Goal: Information Seeking & Learning: Learn about a topic

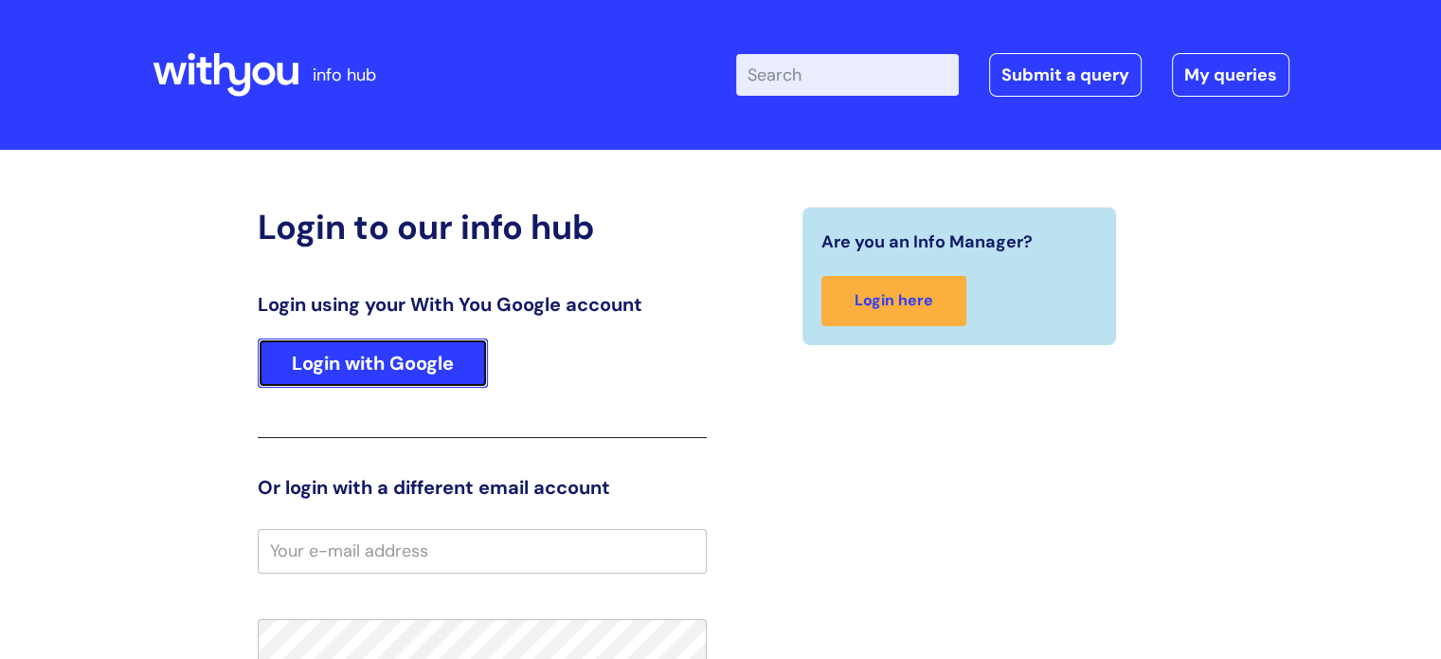
click at [403, 367] on link "Login with Google" at bounding box center [373, 362] width 230 height 49
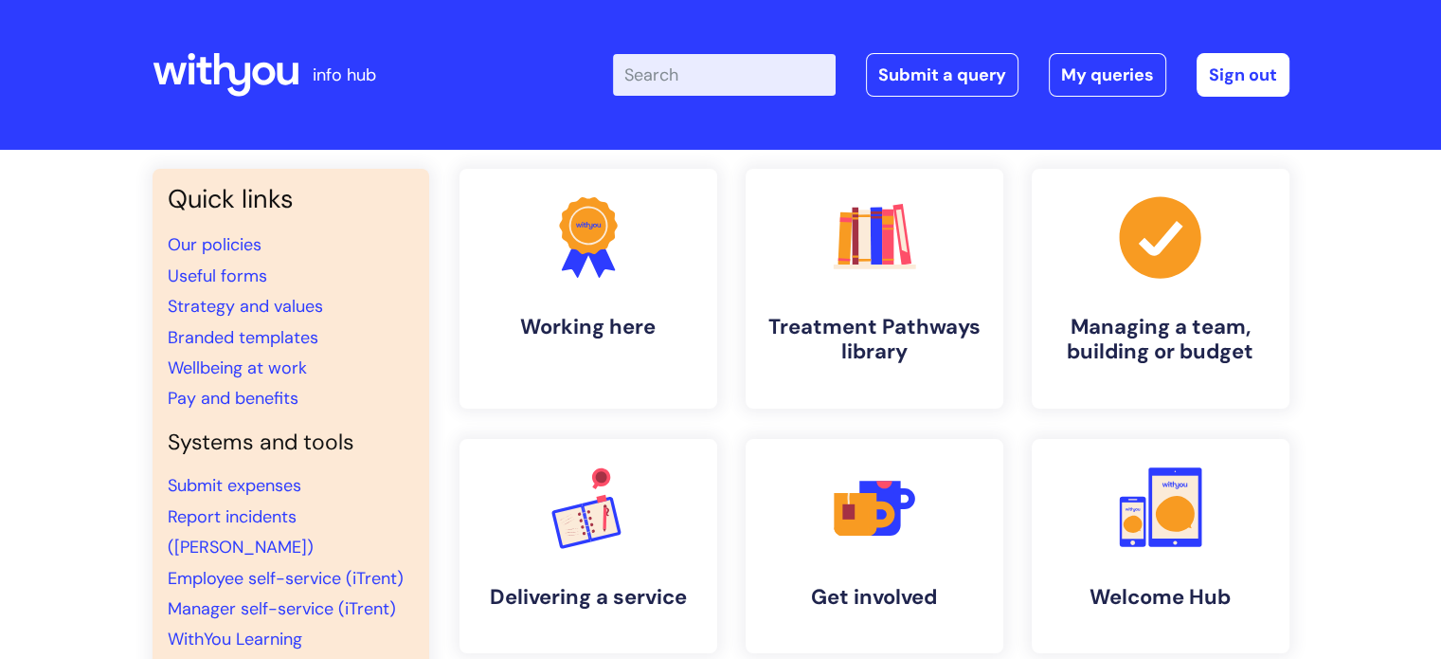
click at [684, 85] on input "Enter your search term here..." at bounding box center [724, 75] width 223 height 42
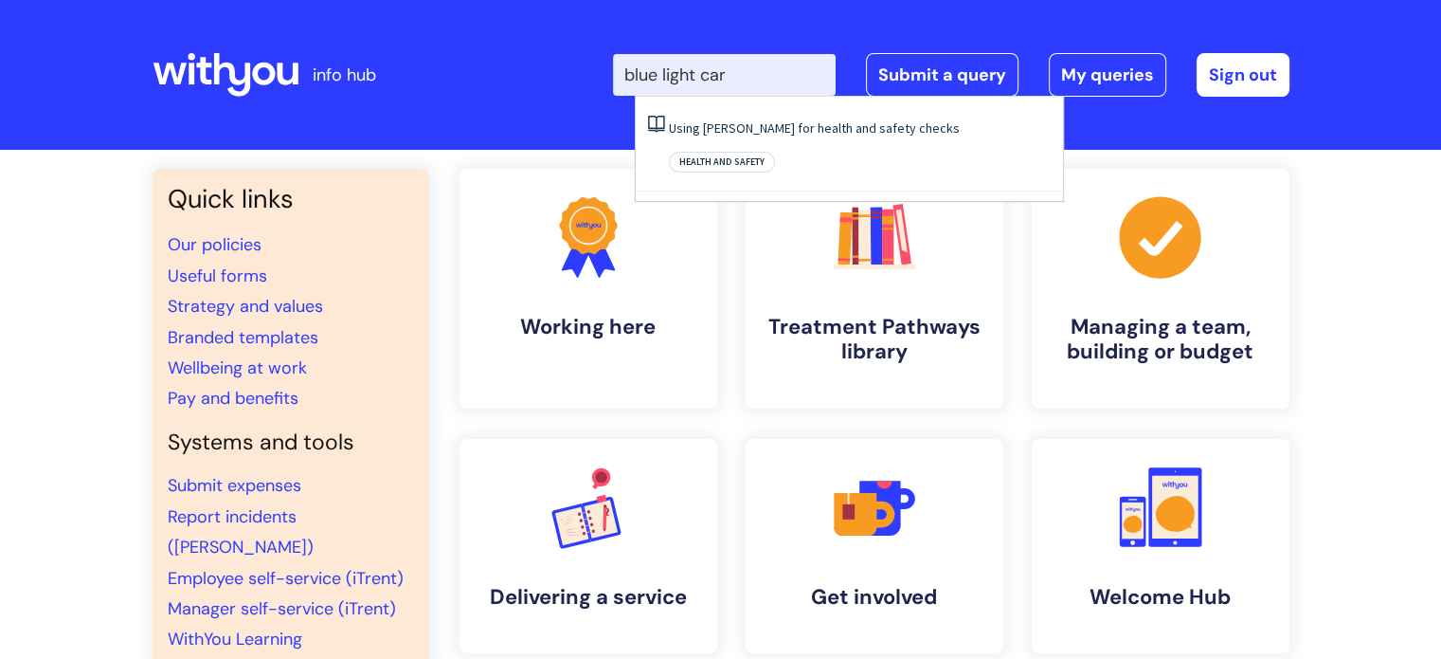
type input "blue light card"
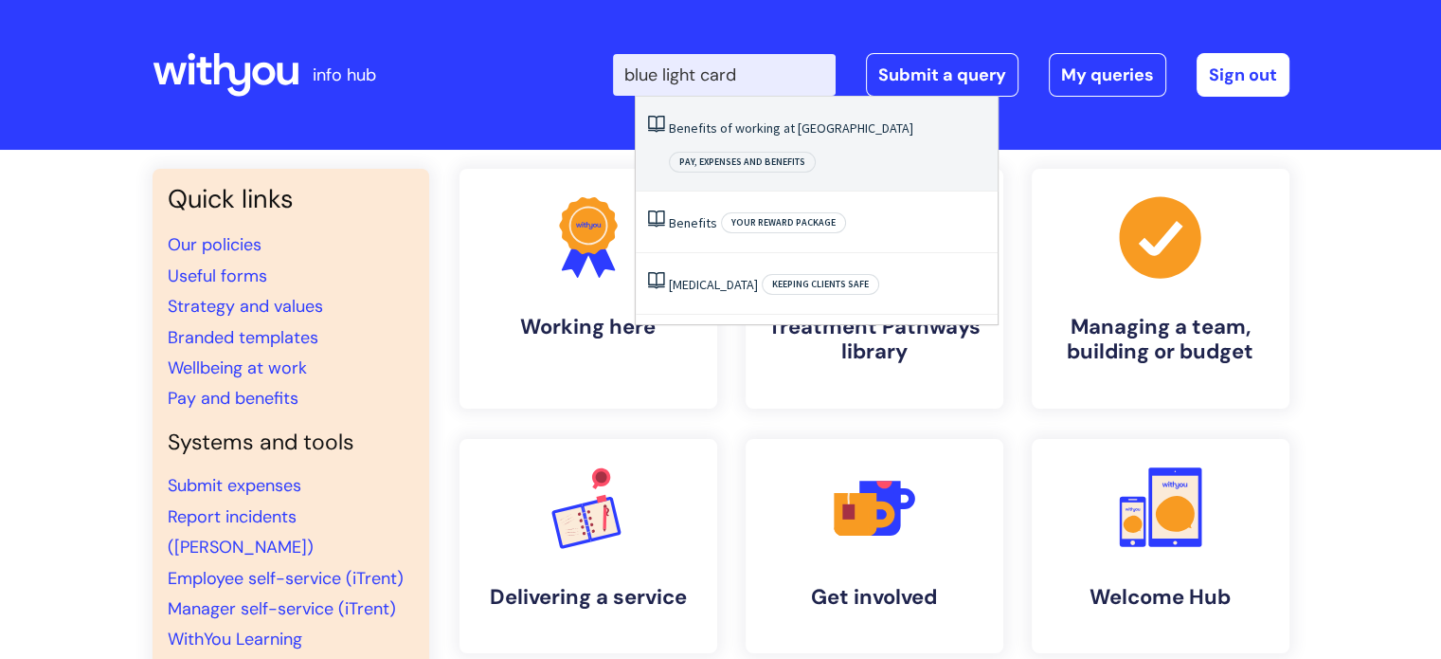
click at [726, 124] on link "Benefits of working at [GEOGRAPHIC_DATA]" at bounding box center [791, 127] width 244 height 17
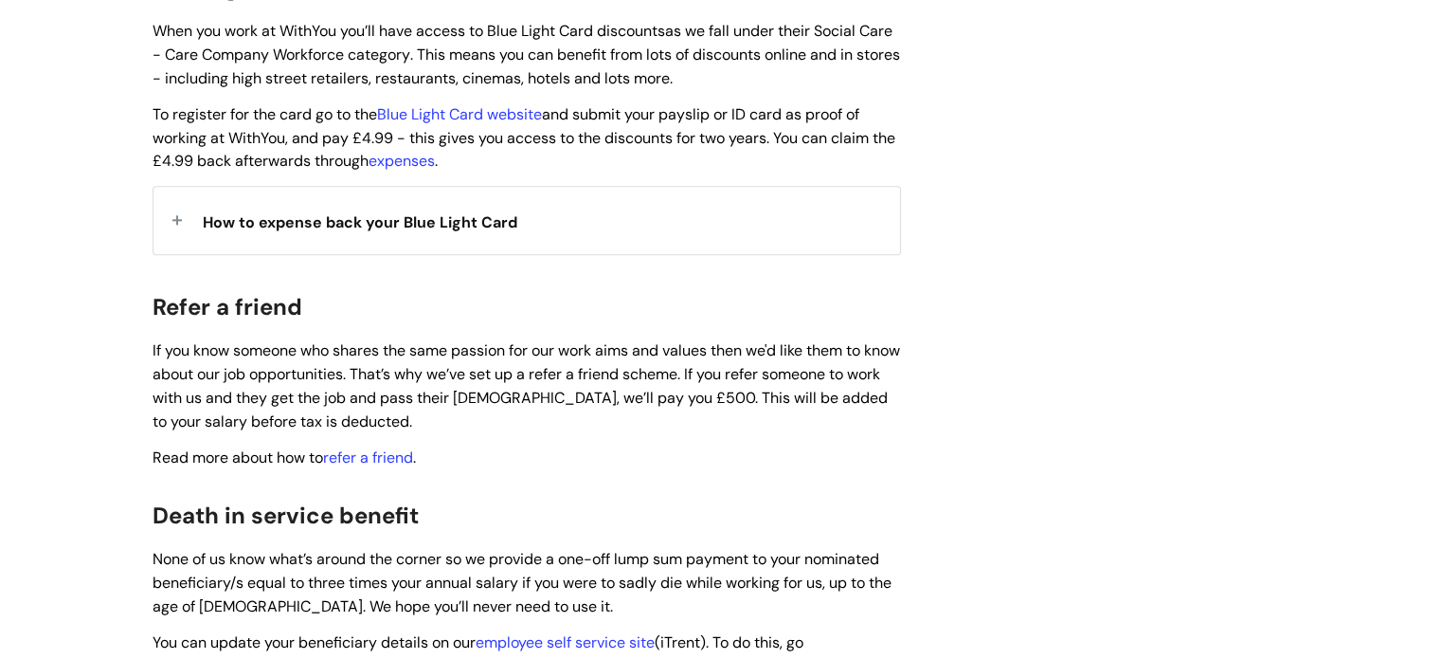
scroll to position [2085, 0]
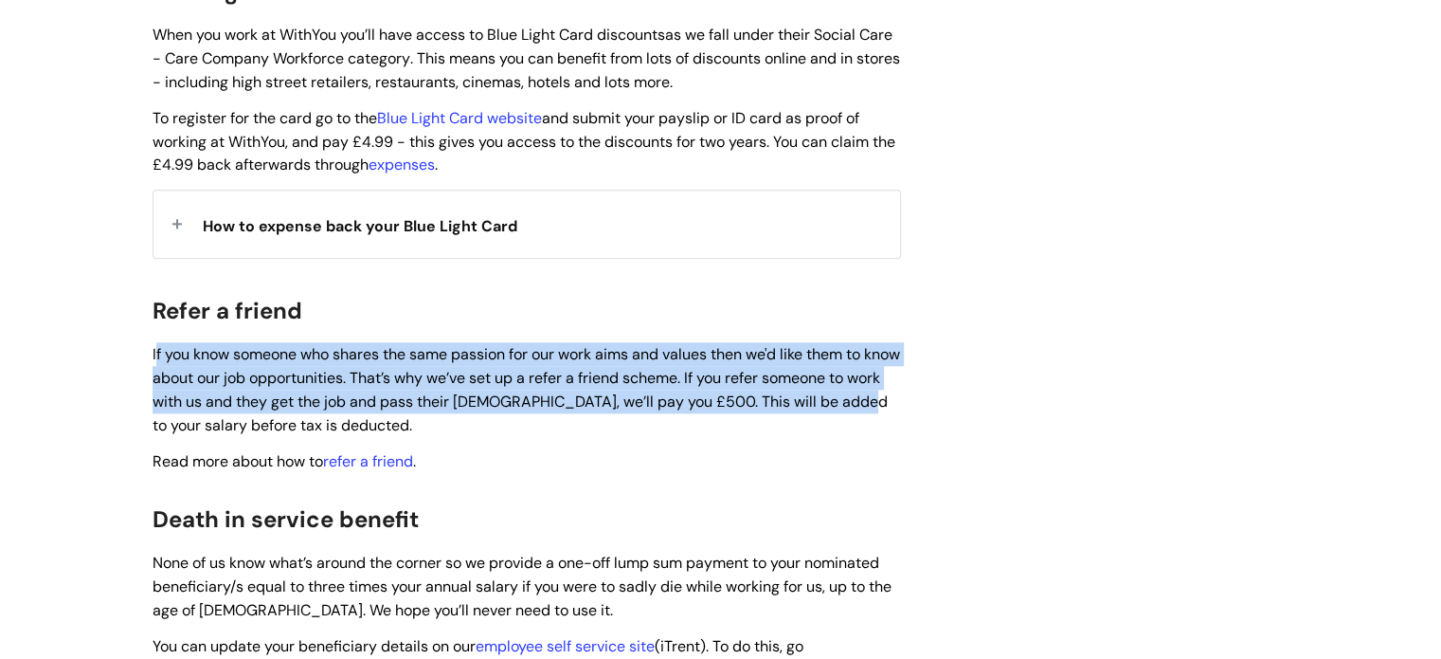
drag, startPoint x: 156, startPoint y: 320, endPoint x: 960, endPoint y: 382, distance: 805.9
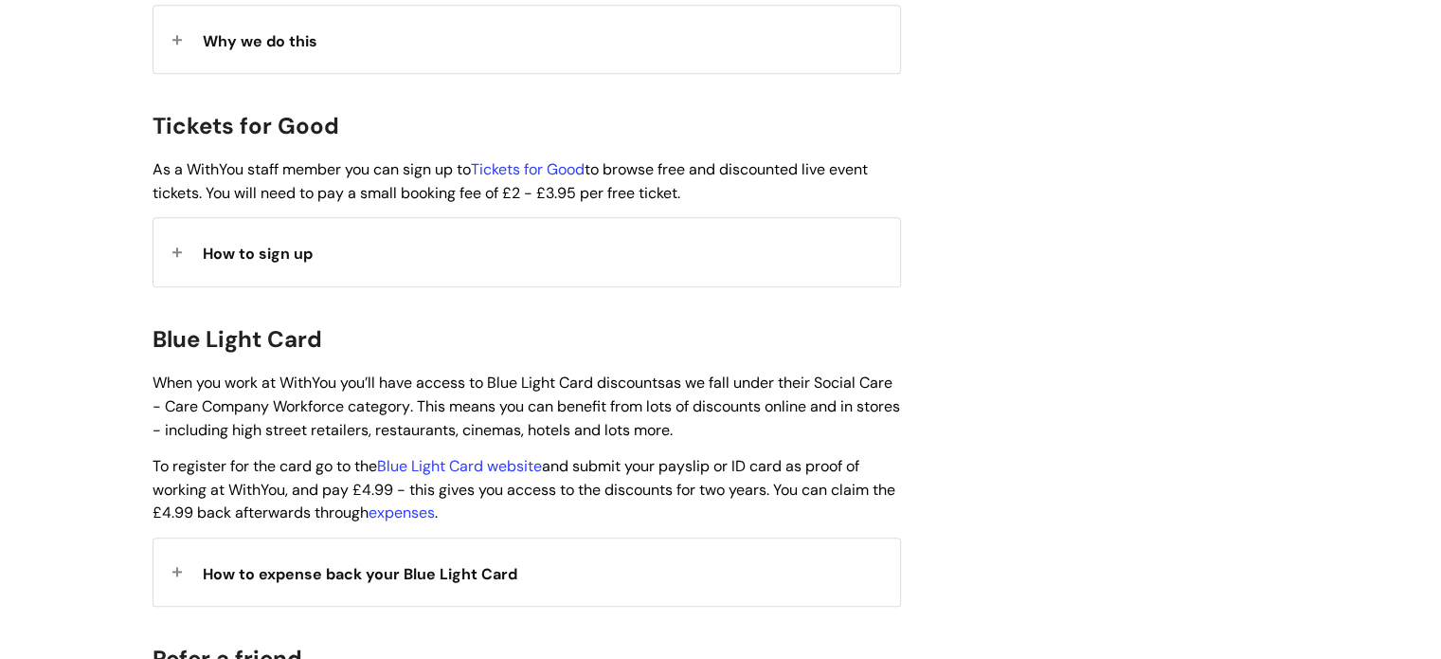
scroll to position [1516, 0]
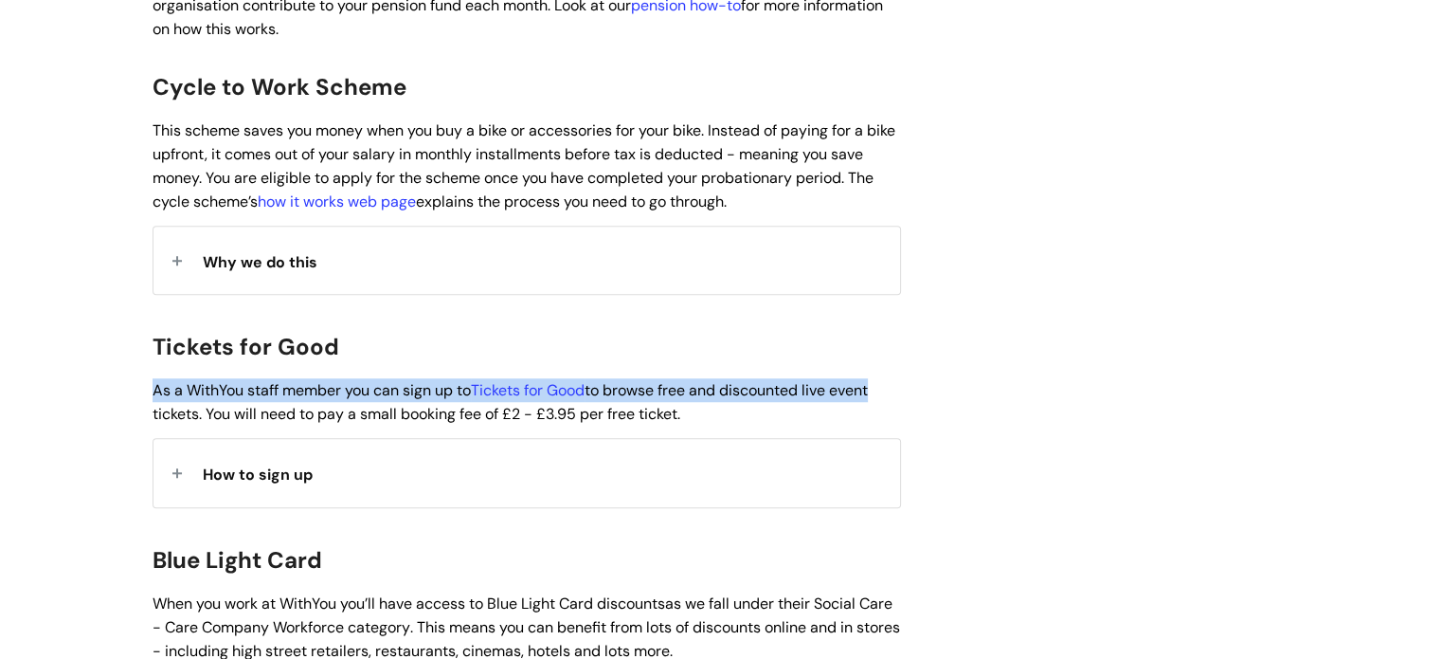
drag, startPoint x: 154, startPoint y: 360, endPoint x: 882, endPoint y: 363, distance: 728.7
click at [868, 380] on span "As a WithYou staff member you can sign up to Tickets for Good to browse free an…" at bounding box center [510, 402] width 715 height 44
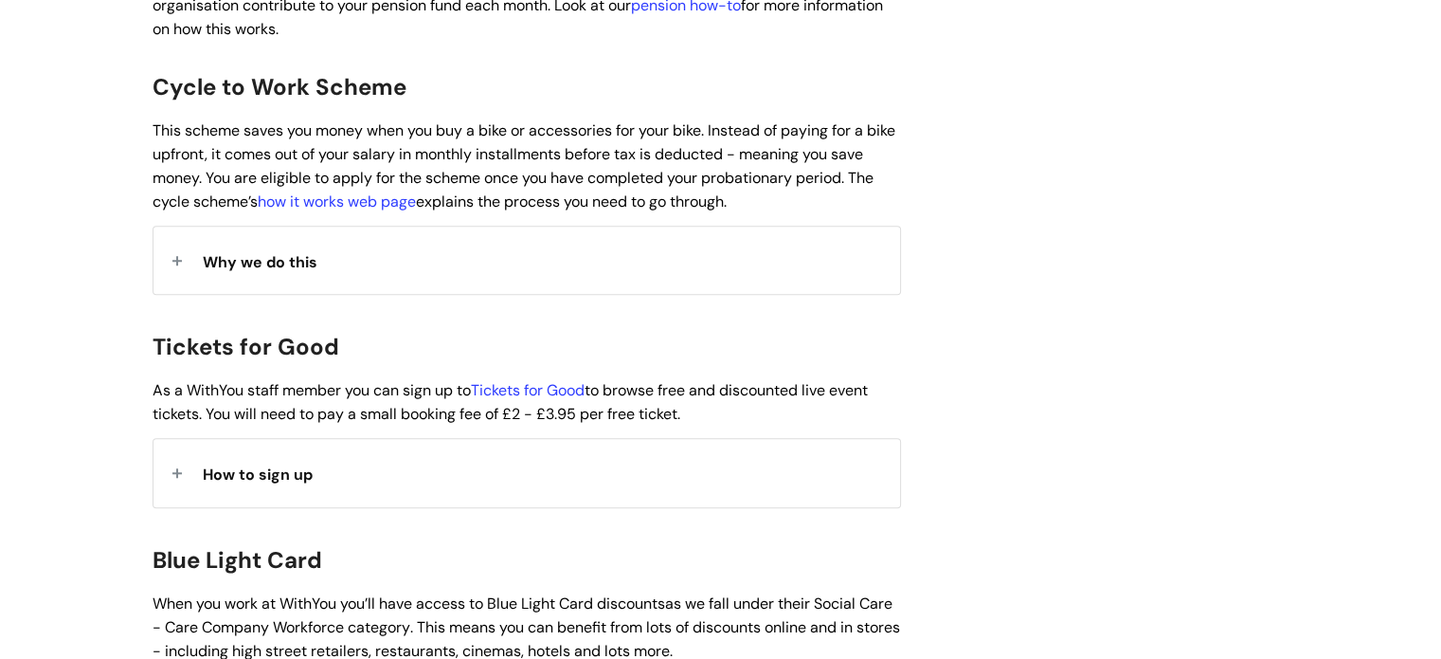
click at [273, 458] on strong "How to sign up" at bounding box center [258, 472] width 110 height 28
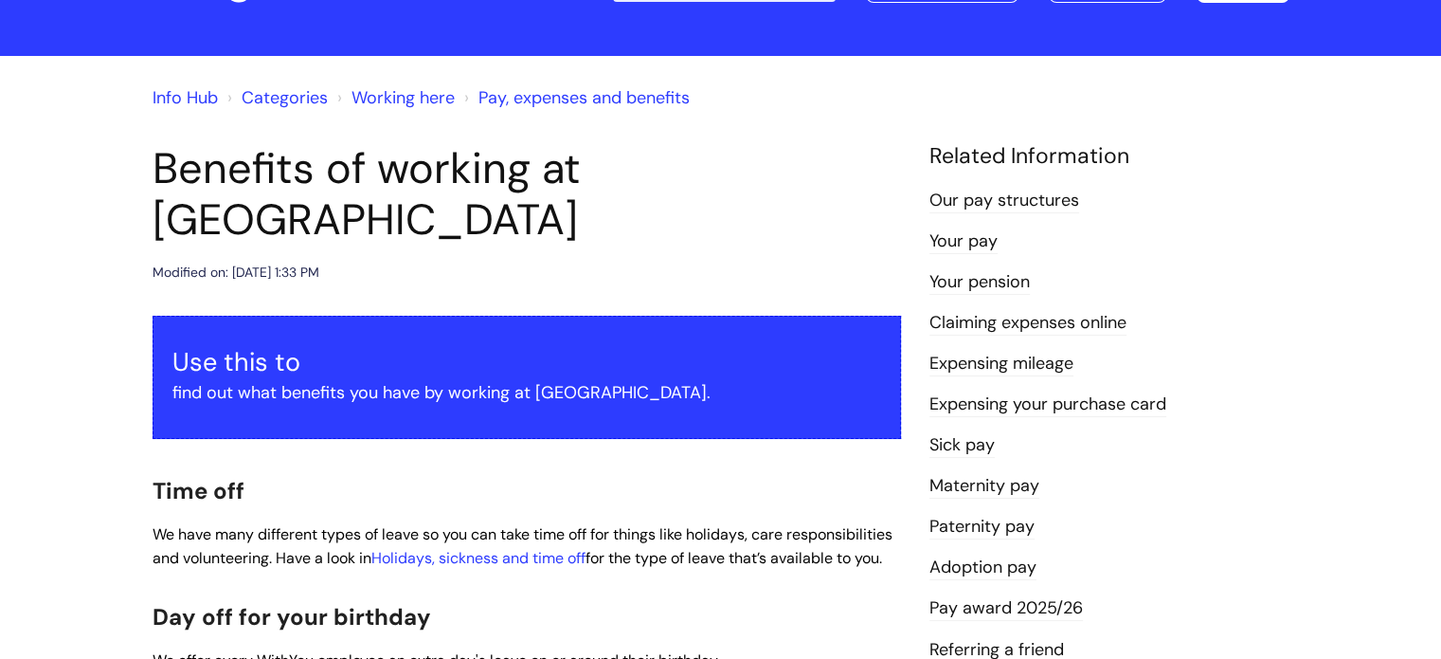
scroll to position [0, 0]
